Goal: Task Accomplishment & Management: Manage account settings

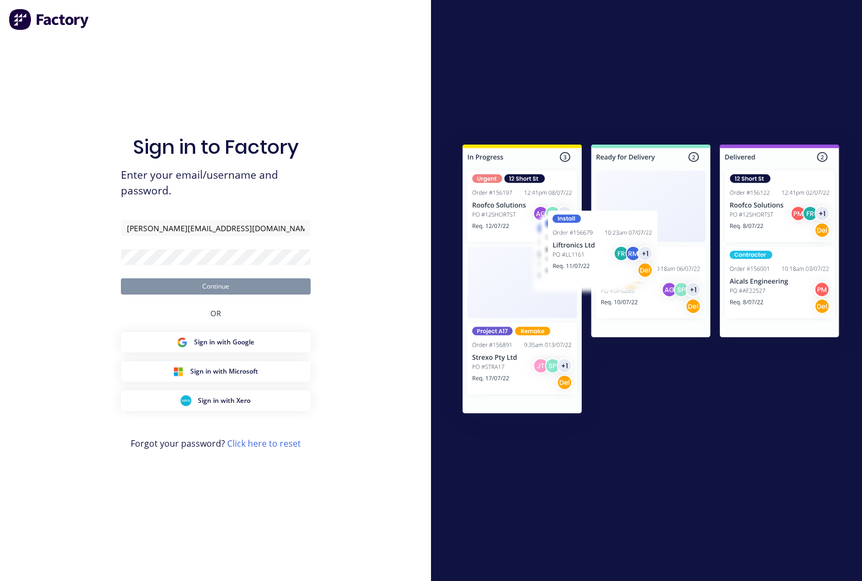
type input "[PERSON_NAME][EMAIL_ADDRESS][DOMAIN_NAME]"
click at [215, 295] on button "Continue" at bounding box center [216, 287] width 190 height 16
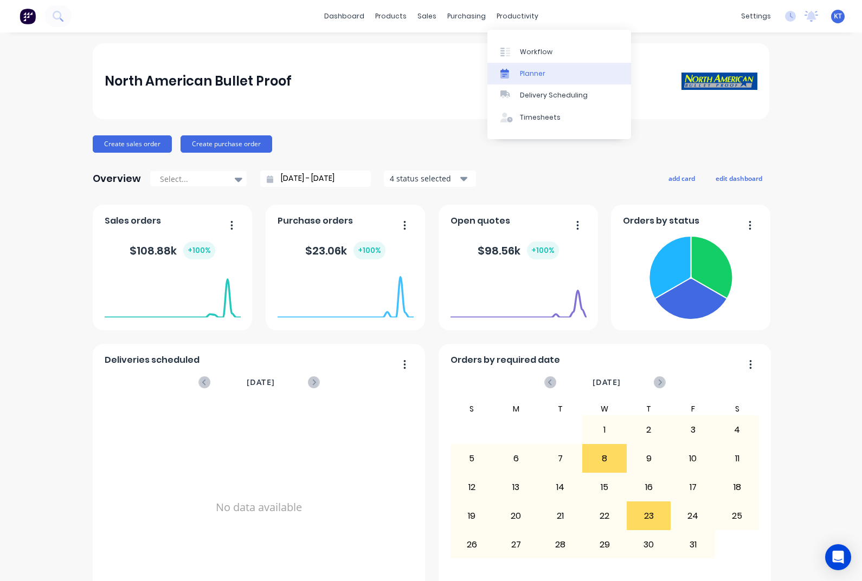
click at [515, 74] on div at bounding box center [508, 74] width 16 height 10
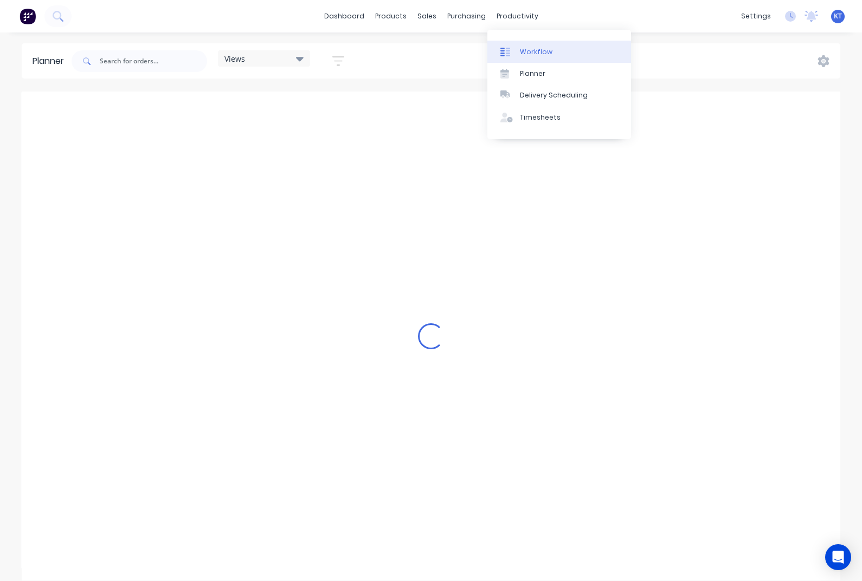
click at [516, 50] on link "Workflow" at bounding box center [559, 52] width 144 height 22
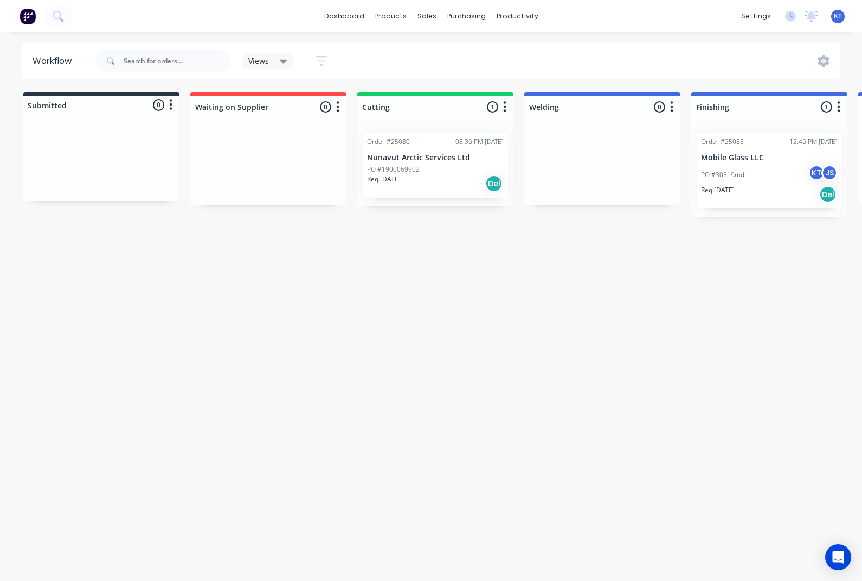
click at [385, 156] on p "Nunavut Arctic Services Ltd" at bounding box center [435, 157] width 137 height 9
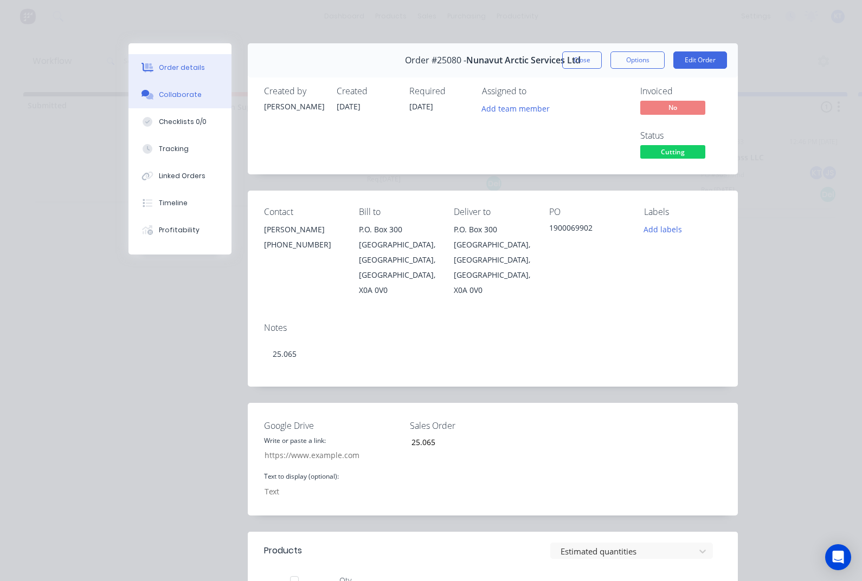
click at [188, 98] on div "Collaborate" at bounding box center [180, 95] width 43 height 10
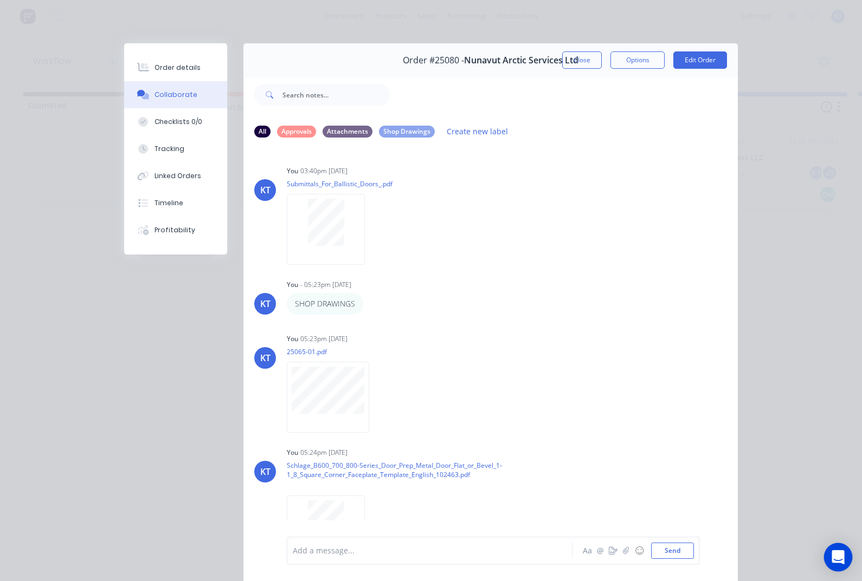
click at [847, 561] on div "Open Intercom Messenger" at bounding box center [838, 558] width 29 height 29
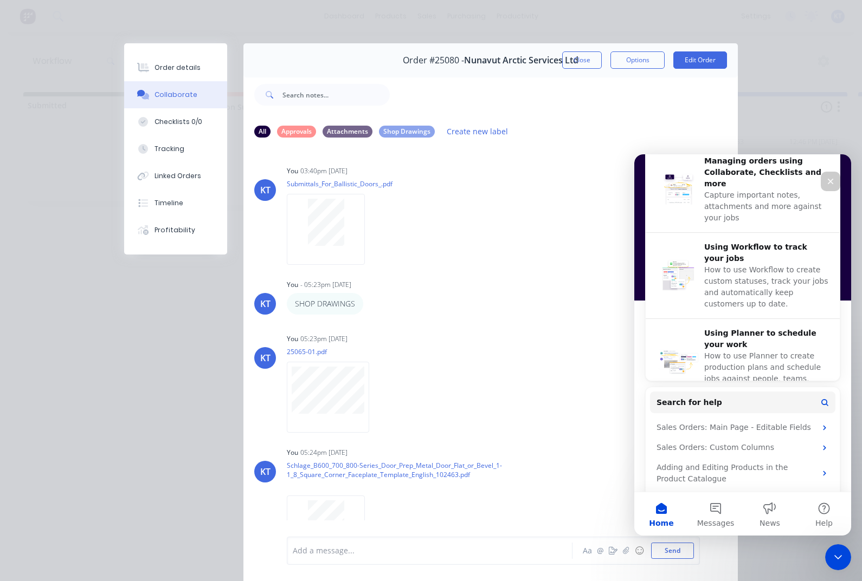
scroll to position [340, 0]
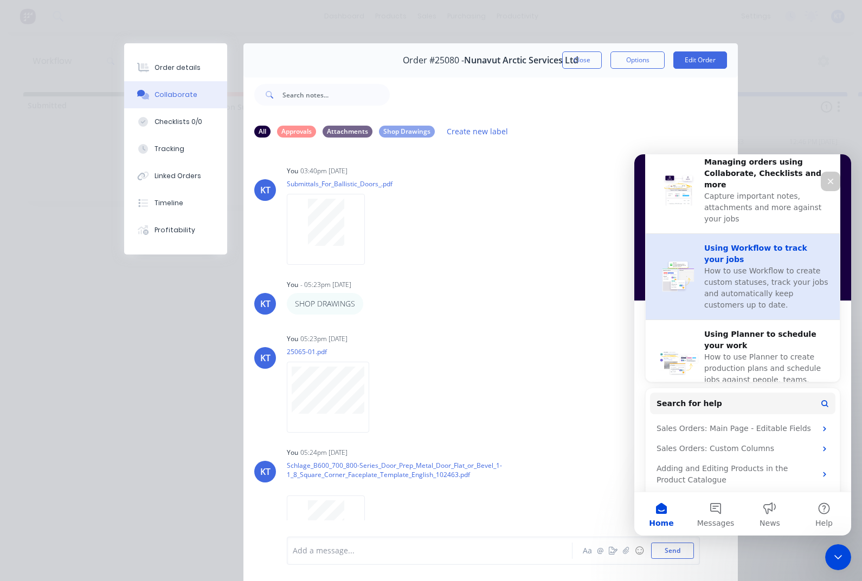
click at [761, 267] on span "How to use Workflow to create custom statuses, track your jobs and automaticall…" at bounding box center [766, 288] width 124 height 43
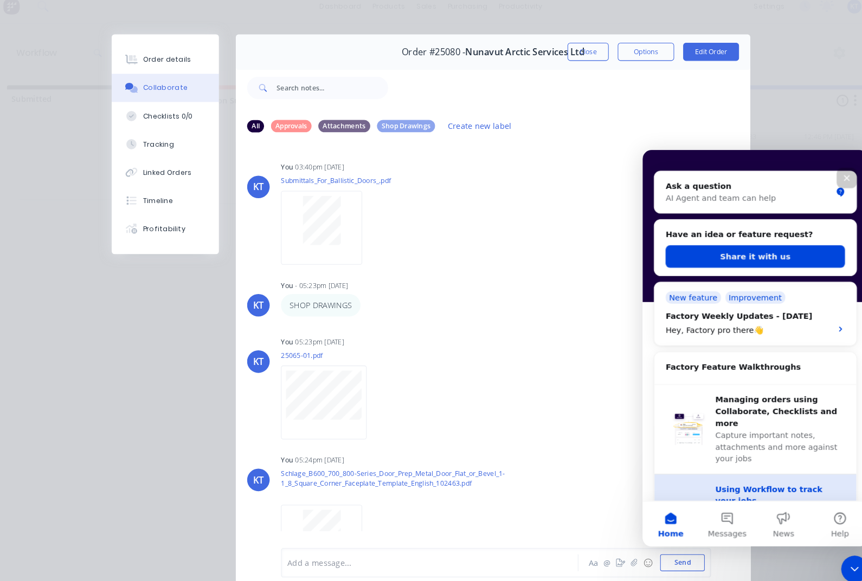
scroll to position [100, 0]
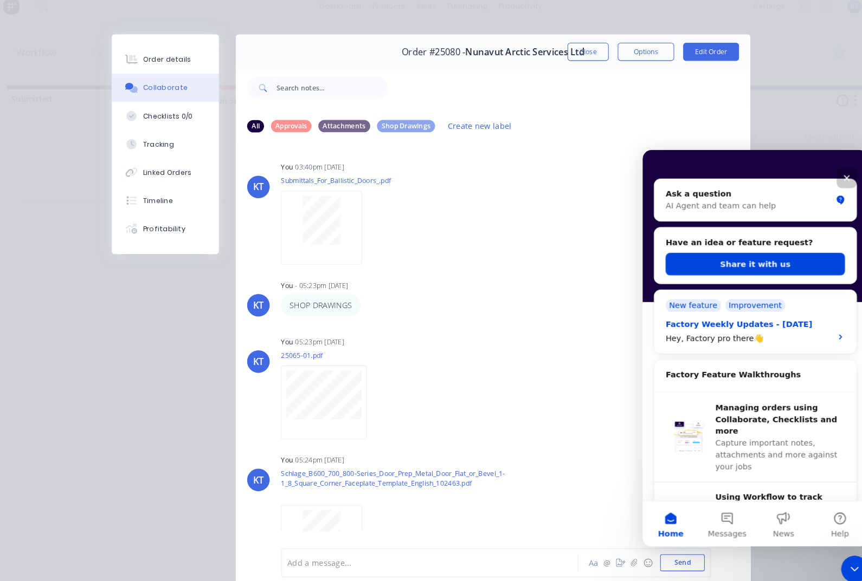
click at [811, 324] on div "Factory Weekly Updates - [DATE] Hey, Factory pro there👋" at bounding box center [740, 324] width 153 height 25
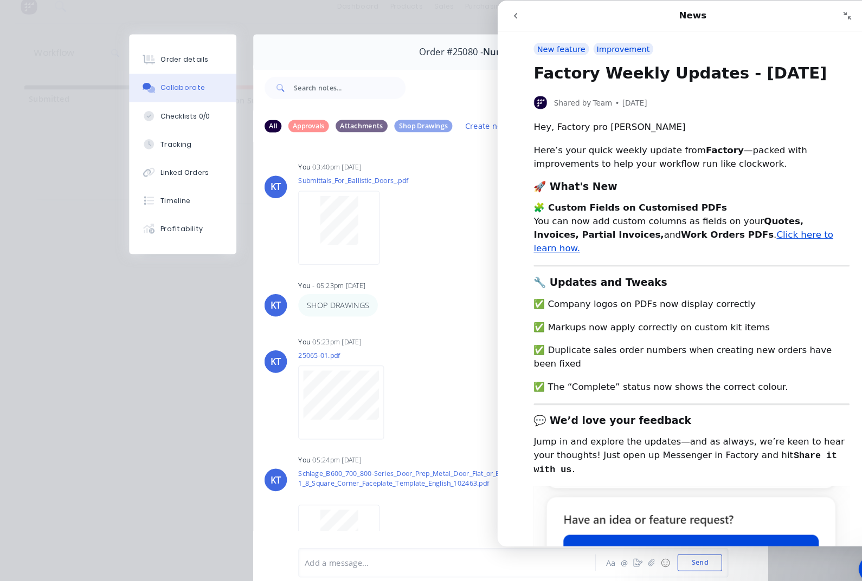
click at [523, 14] on button "go back" at bounding box center [514, 15] width 21 height 21
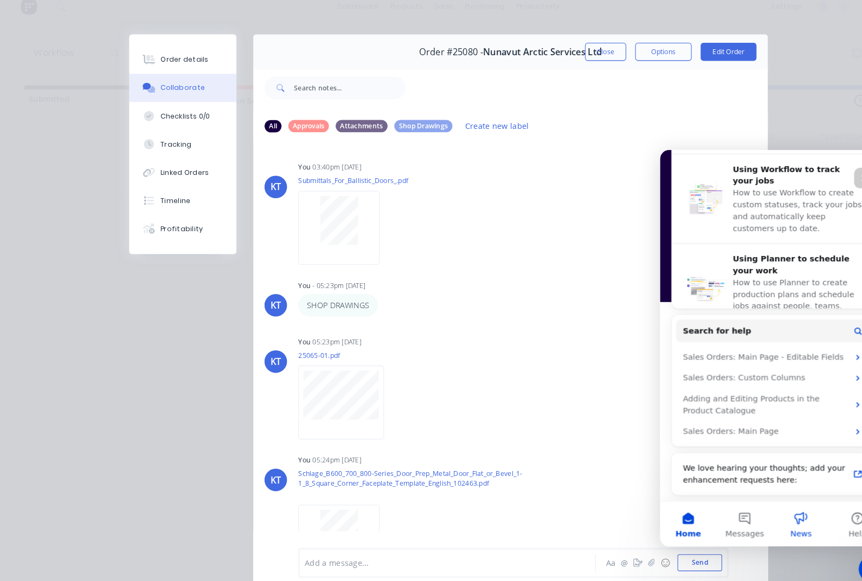
click at [799, 511] on button "News" at bounding box center [795, 509] width 54 height 43
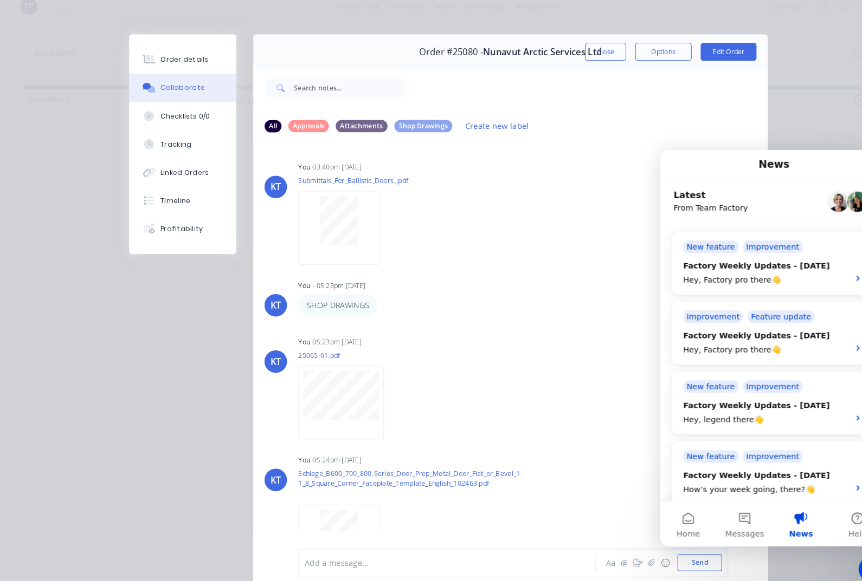
scroll to position [416, 0]
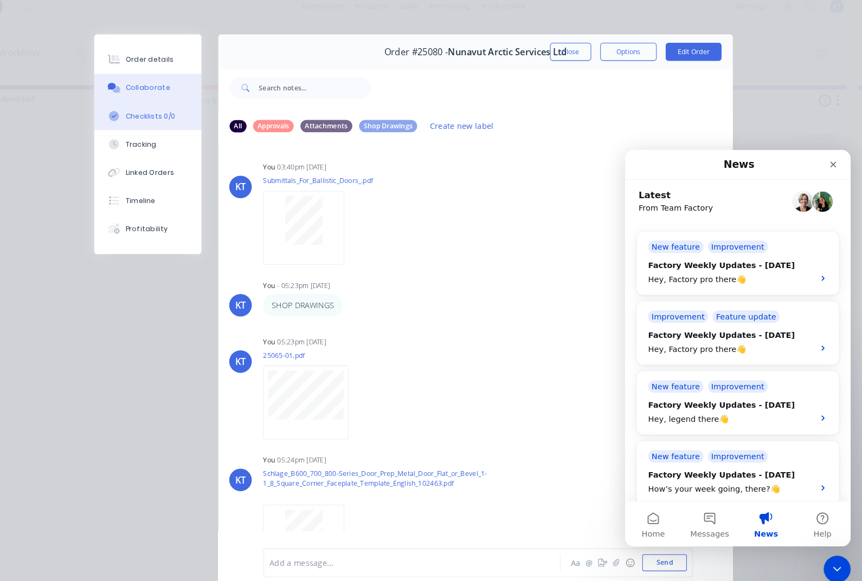
click at [148, 117] on button "Checklists 0/0" at bounding box center [175, 121] width 103 height 27
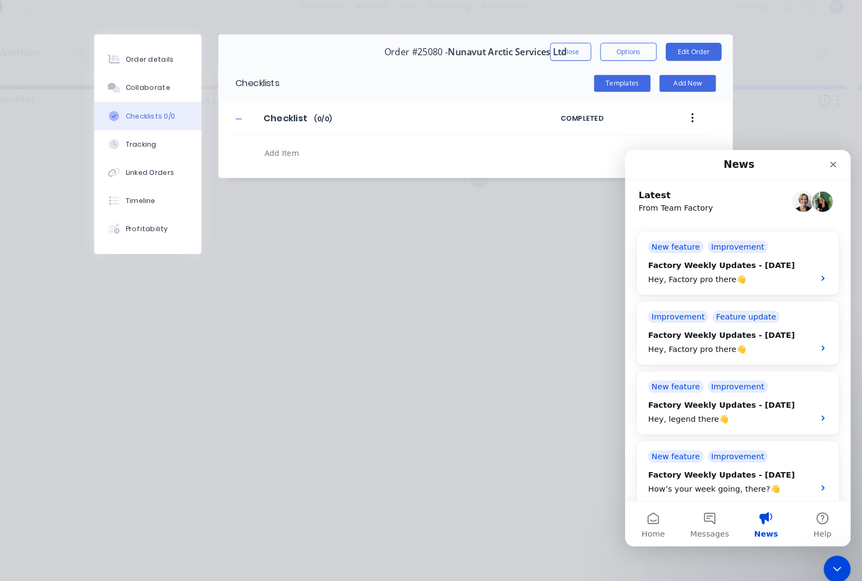
click at [145, 121] on button "Checklists 0/0" at bounding box center [175, 121] width 103 height 27
click at [148, 148] on button "Tracking" at bounding box center [175, 148] width 103 height 27
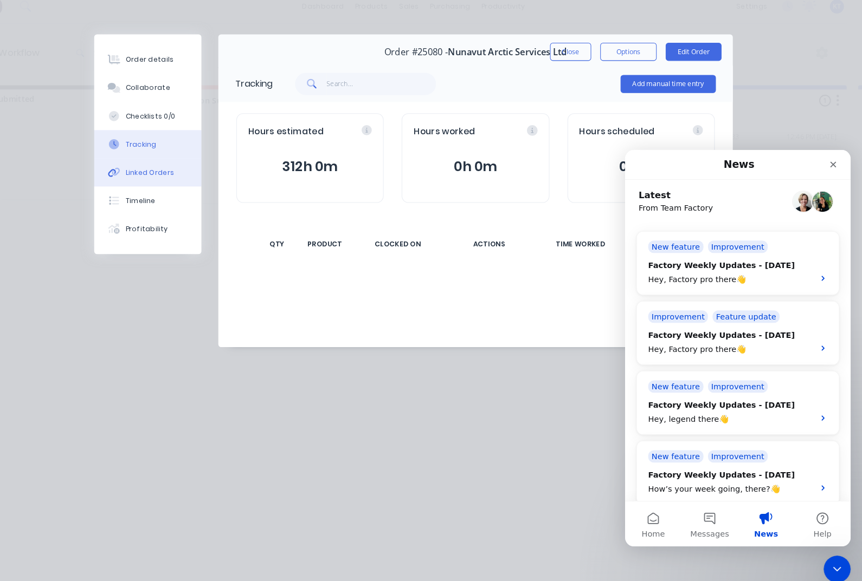
click at [148, 172] on button "Linked Orders" at bounding box center [175, 176] width 103 height 27
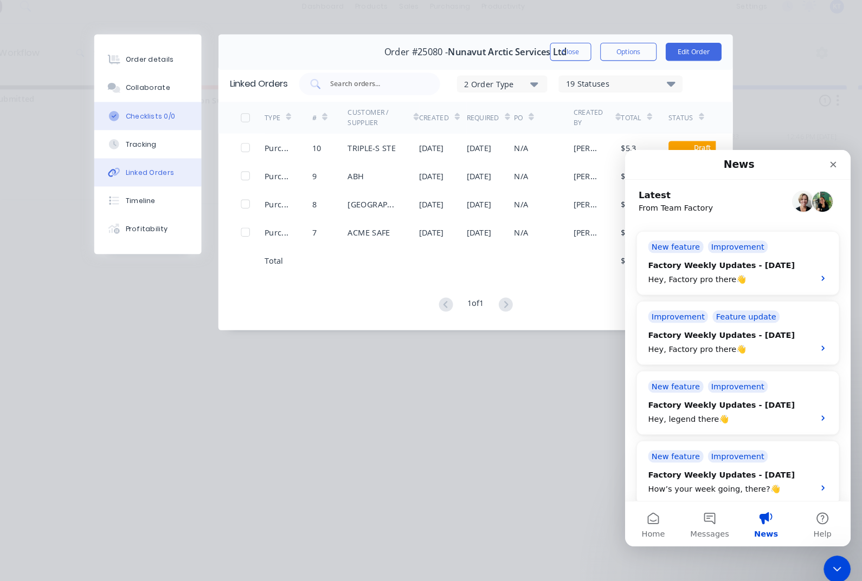
click at [149, 120] on button "Checklists 0/0" at bounding box center [175, 121] width 103 height 27
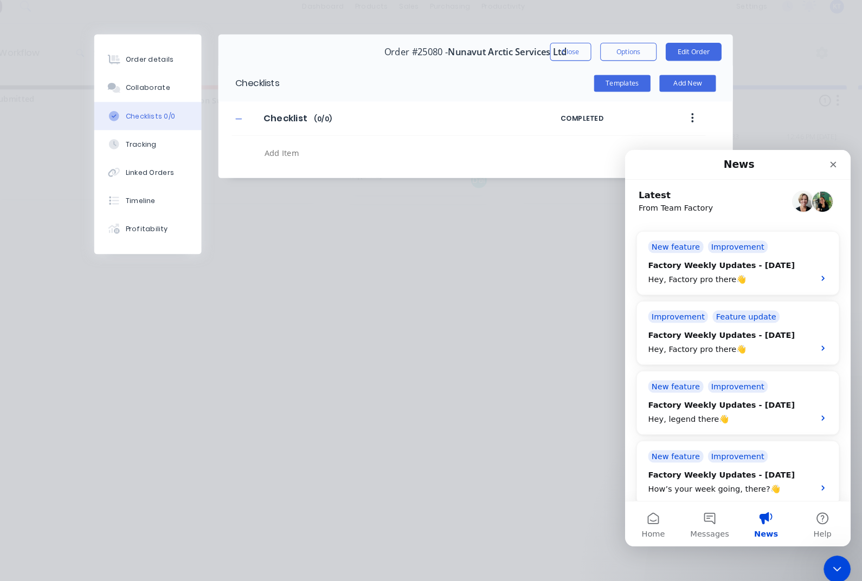
click at [764, 126] on div "Order details Collaborate Checklists 0/0 Tracking Linked Orders Timeline Profit…" at bounding box center [431, 290] width 862 height 581
click at [697, 119] on icon "button" at bounding box center [698, 124] width 2 height 10
click at [555, 296] on div "Order details Collaborate Checklists 0/0 Tracking Linked Orders Timeline Profit…" at bounding box center [431, 290] width 862 height 581
click at [821, 162] on icon "Close" at bounding box center [824, 163] width 9 height 9
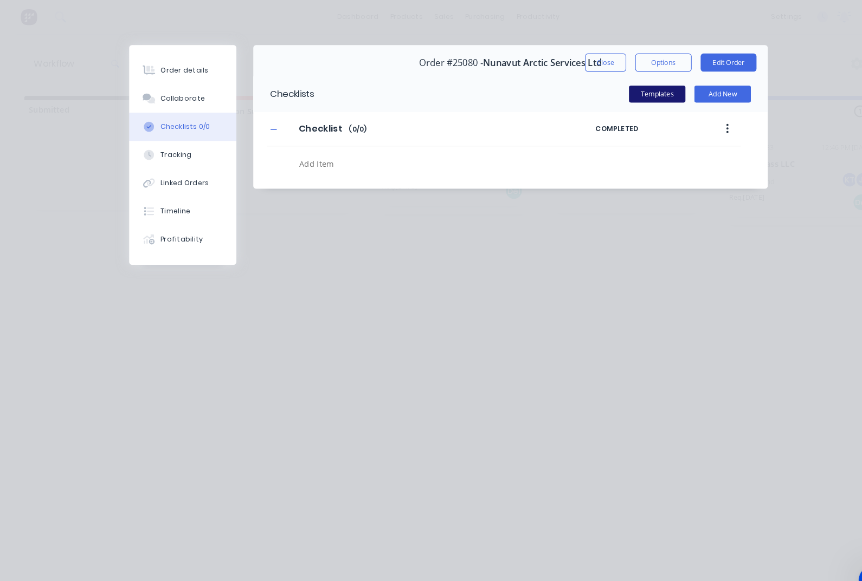
click at [635, 92] on button "Templates" at bounding box center [631, 90] width 54 height 16
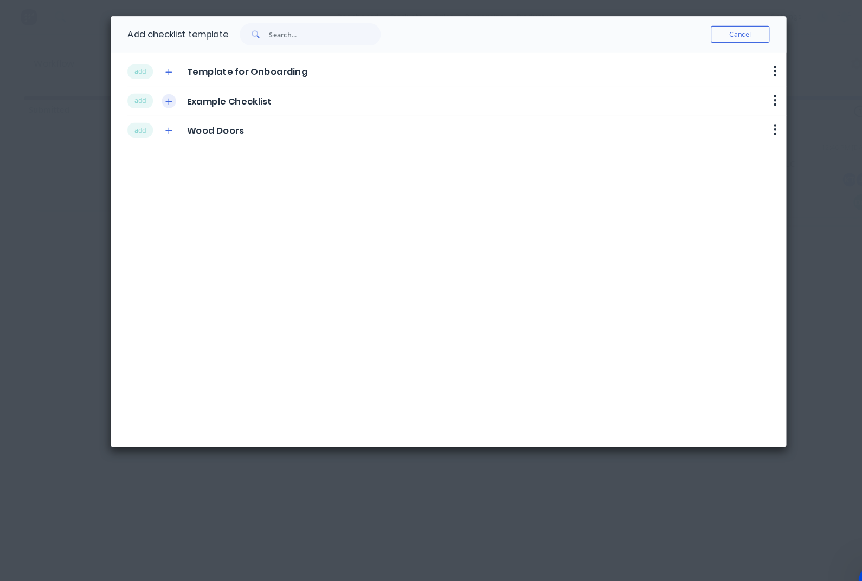
click at [165, 104] on button "button" at bounding box center [163, 98] width 14 height 14
click at [168, 93] on button "button" at bounding box center [163, 98] width 14 height 14
click at [169, 68] on button "button" at bounding box center [163, 69] width 14 height 14
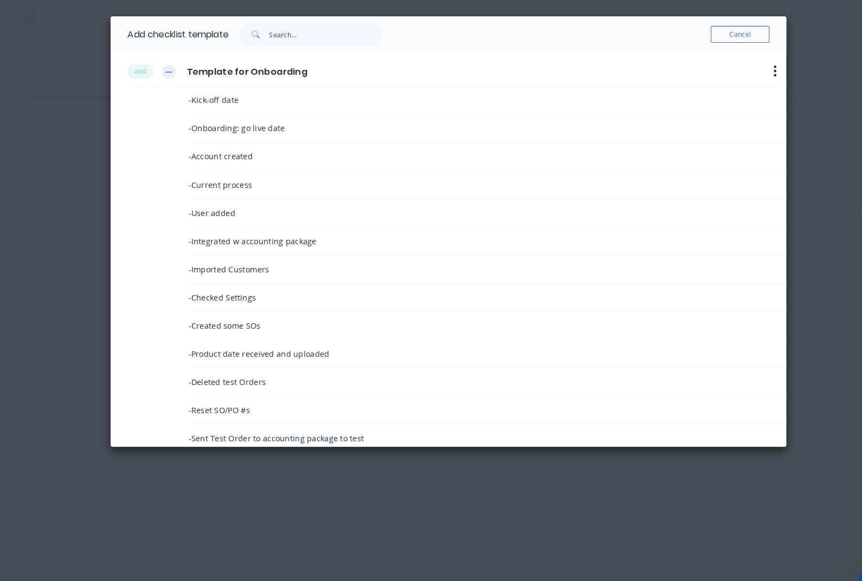
scroll to position [0, 0]
click at [166, 71] on button "button" at bounding box center [163, 69] width 14 height 14
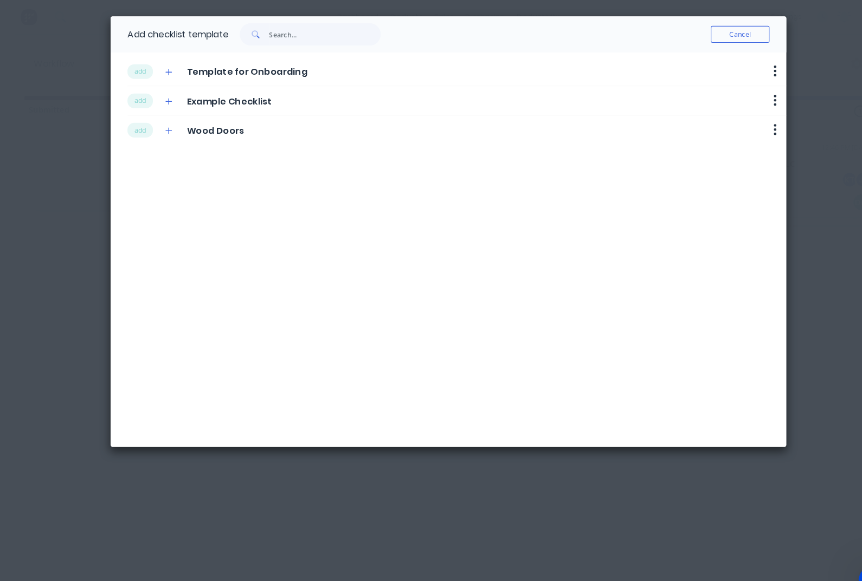
click at [173, 134] on div "add Wood Doors Delete" at bounding box center [438, 125] width 633 height 28
click at [173, 123] on div "add Wood Doors" at bounding box center [178, 125] width 112 height 15
click at [160, 125] on icon "button" at bounding box center [162, 126] width 7 height 8
click at [167, 121] on button "button" at bounding box center [163, 126] width 14 height 14
click at [723, 30] on button "Cancel" at bounding box center [711, 33] width 56 height 16
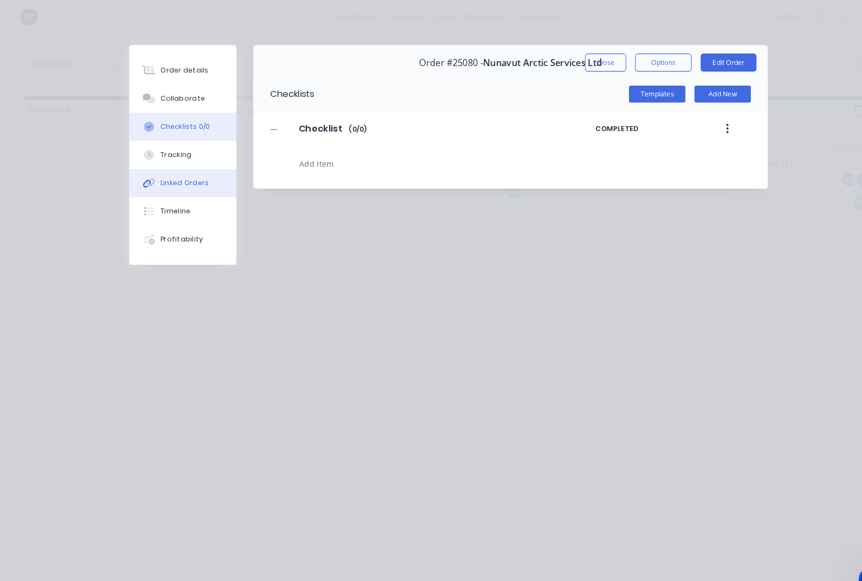
click at [181, 173] on div "Linked Orders" at bounding box center [177, 176] width 47 height 10
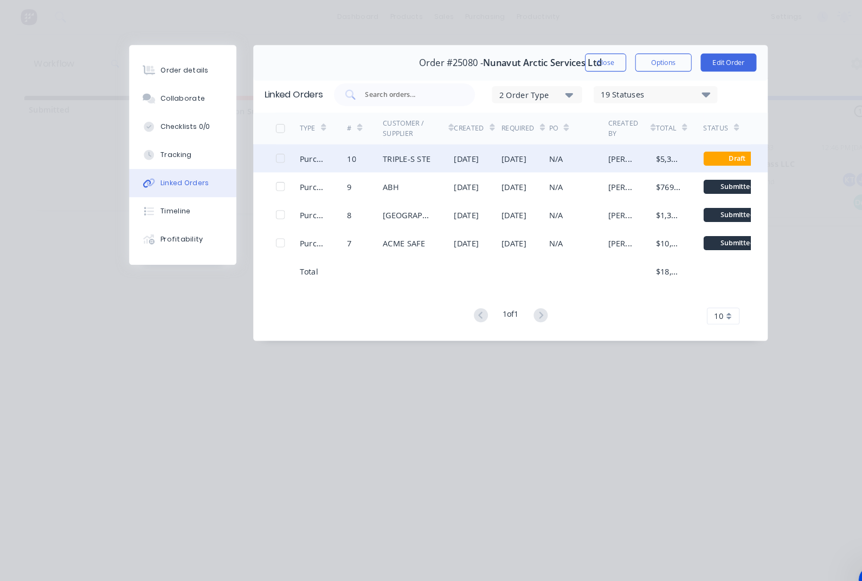
click at [341, 156] on div "10" at bounding box center [337, 152] width 9 height 11
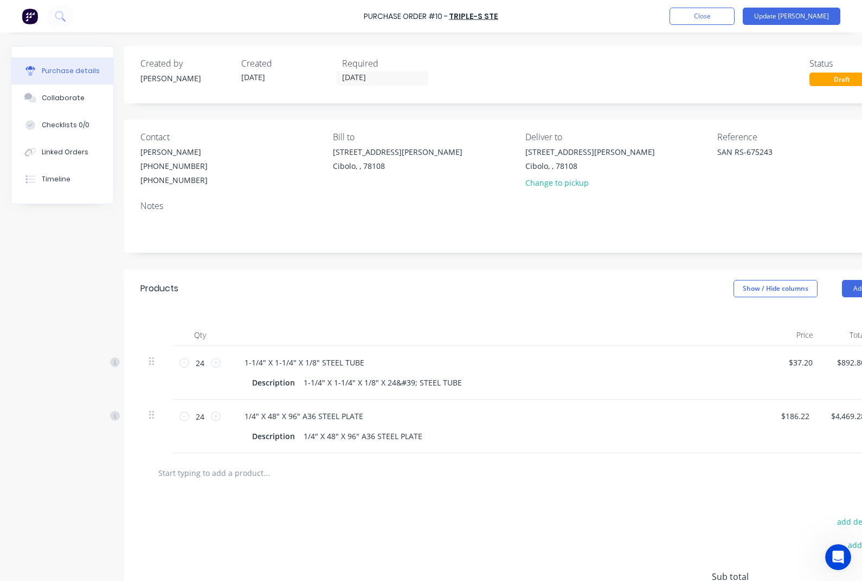
scroll to position [0, 6]
click at [734, 11] on button "Close" at bounding box center [701, 16] width 65 height 17
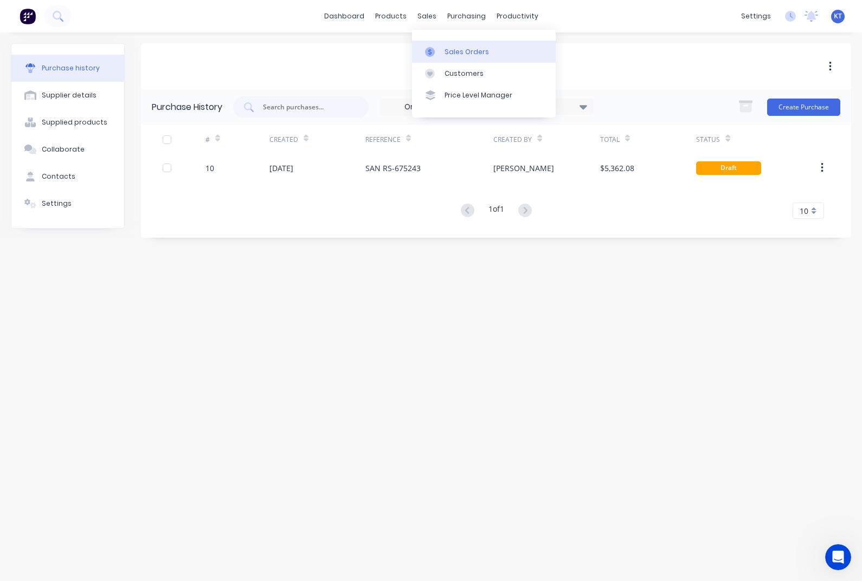
click at [439, 50] on div at bounding box center [433, 52] width 16 height 10
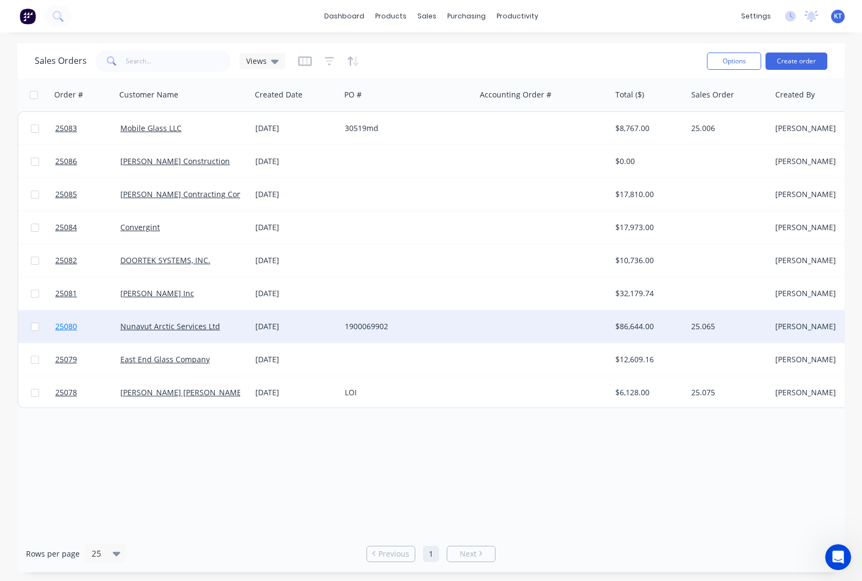
click at [63, 329] on span "25080" at bounding box center [66, 326] width 22 height 11
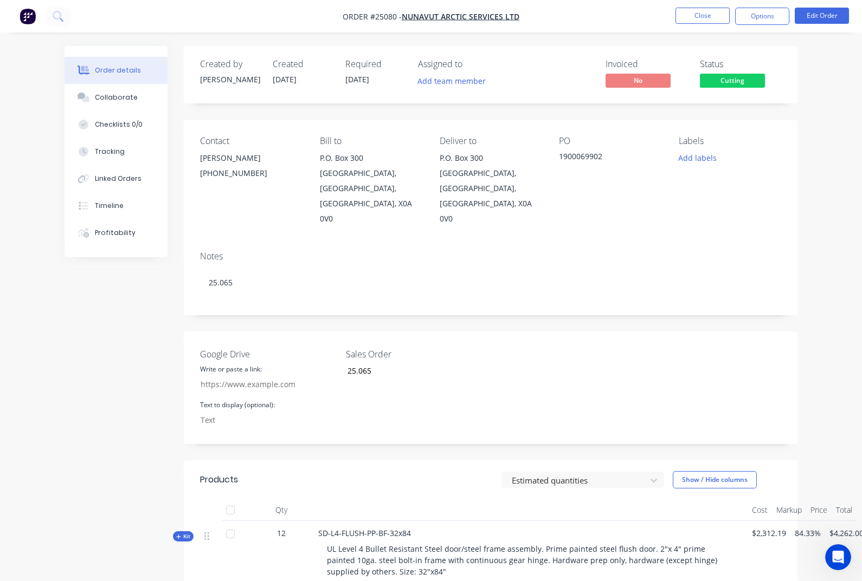
click at [840, 253] on div "Order details Collaborate Checklists 0/0 Tracking Linked Orders Timeline Profit…" at bounding box center [431, 489] width 862 height 978
click at [108, 208] on div "Timeline" at bounding box center [109, 206] width 29 height 10
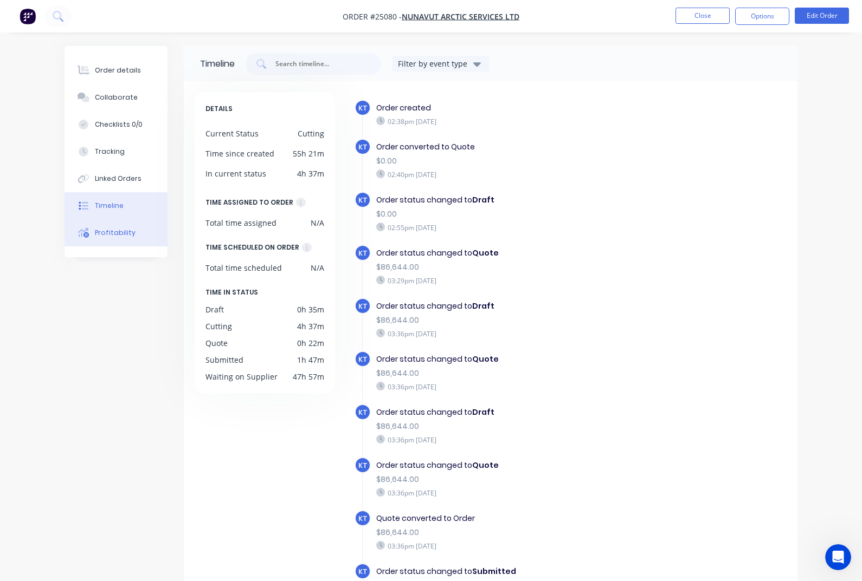
click at [119, 244] on button "Profitability" at bounding box center [115, 232] width 103 height 27
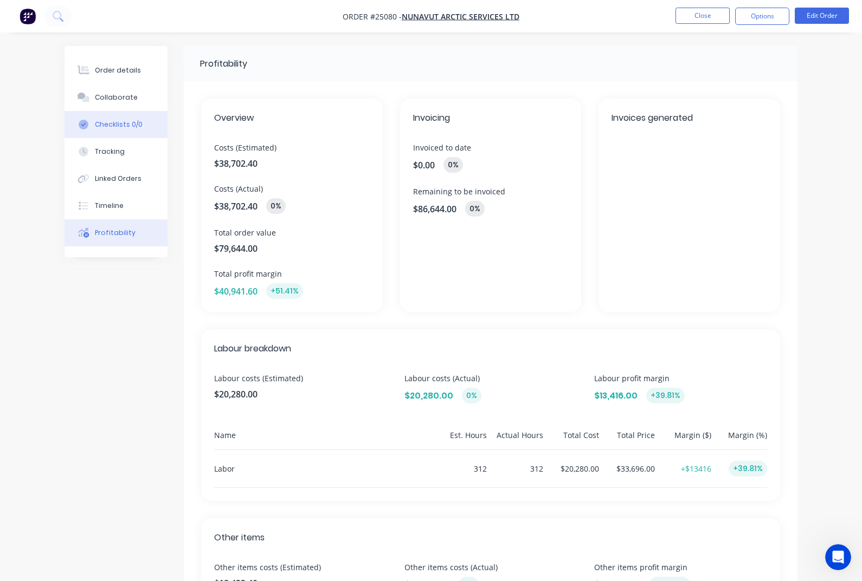
click at [126, 128] on div "Checklists 0/0" at bounding box center [119, 125] width 48 height 10
type textarea "x"
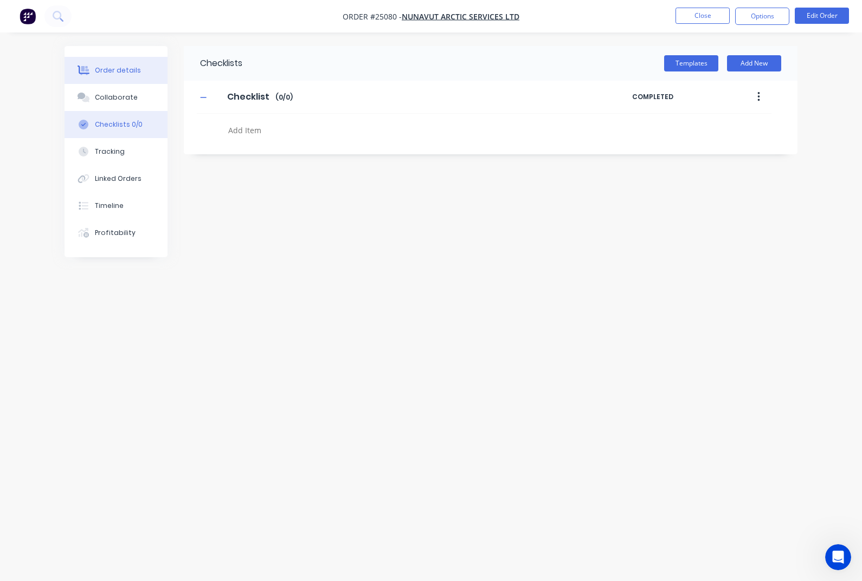
click at [119, 72] on div "Order details" at bounding box center [118, 71] width 46 height 10
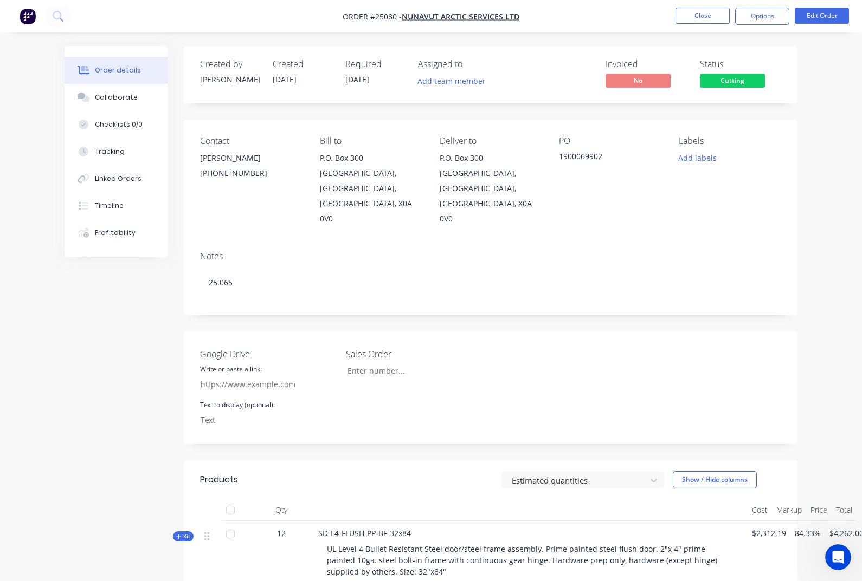
type input "25.065"
click at [28, 17] on img "button" at bounding box center [28, 16] width 16 height 16
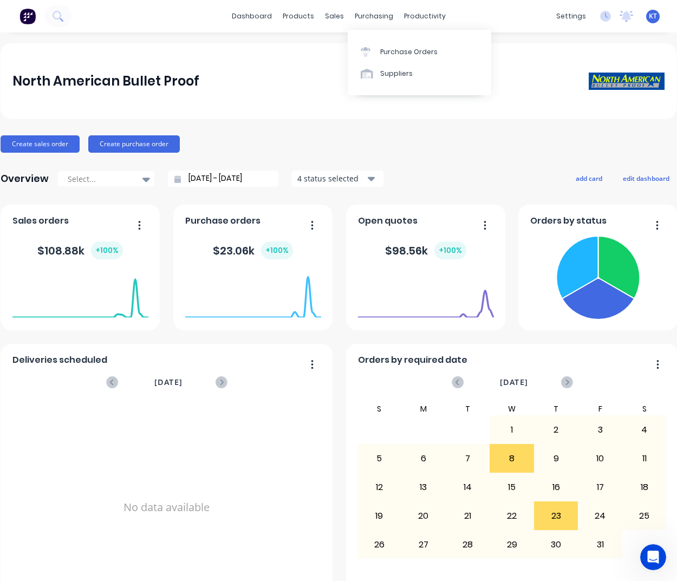
click at [316, 95] on div "North American Bullet Proof" at bounding box center [339, 81] width 676 height 76
